Goal: Obtain resource: Obtain resource

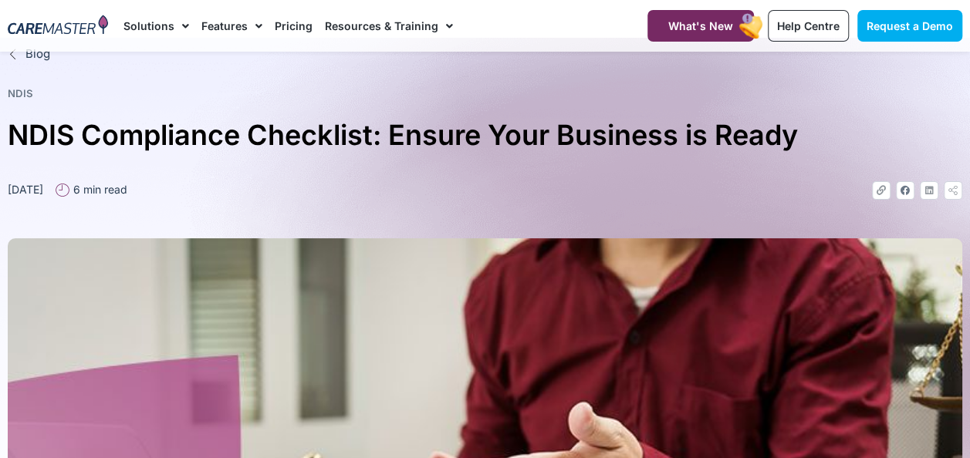
scroll to position [1, 0]
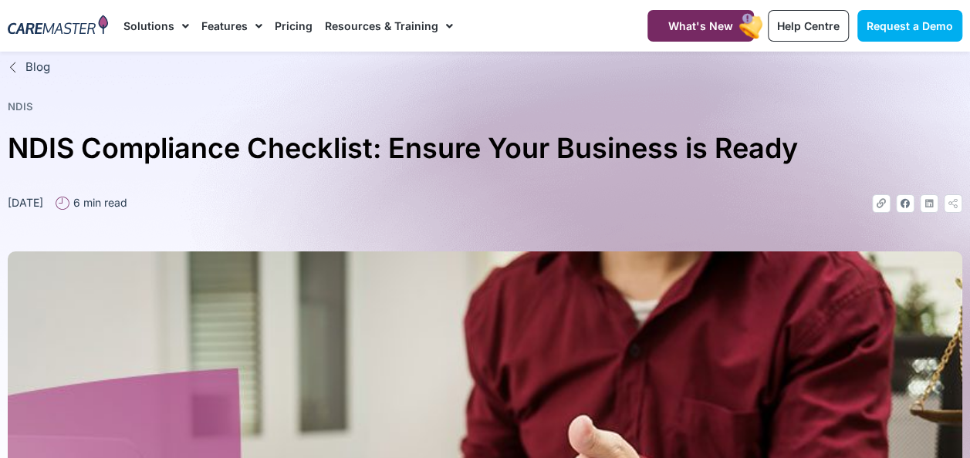
click at [29, 68] on span "Blog" at bounding box center [36, 68] width 29 height 18
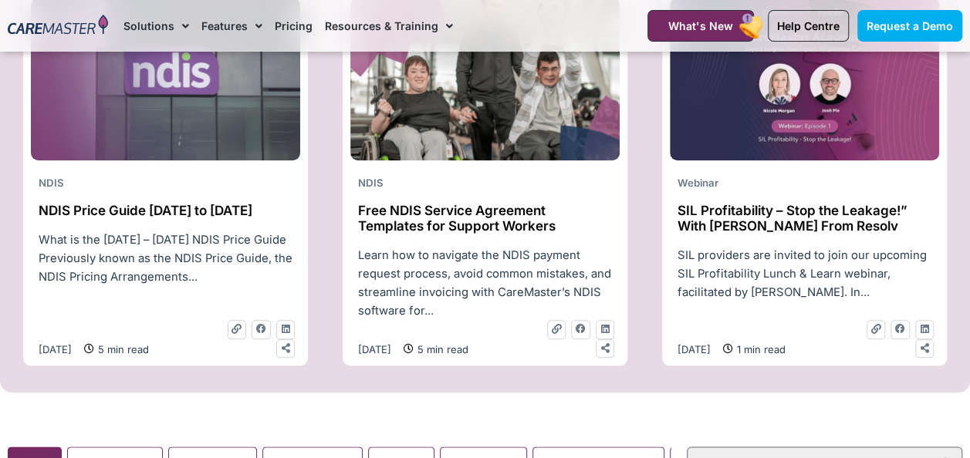
scroll to position [694, 0]
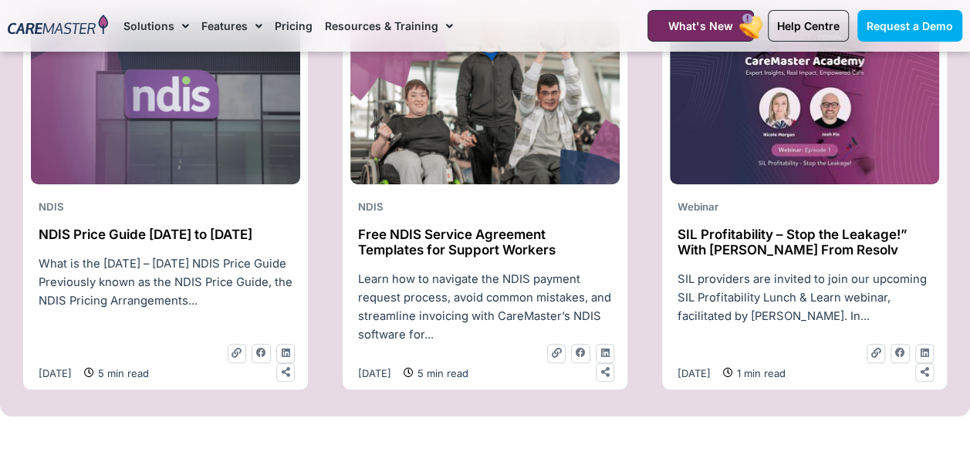
click at [464, 258] on h2 "Free NDIS Service Agreement Templates for Support Workers" at bounding box center [485, 243] width 254 height 32
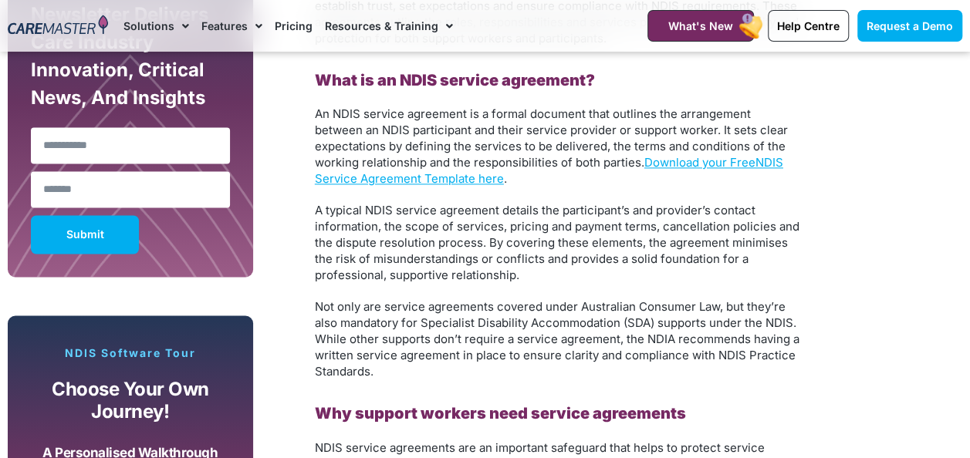
scroll to position [1157, 0]
